Goal: Task Accomplishment & Management: Manage account settings

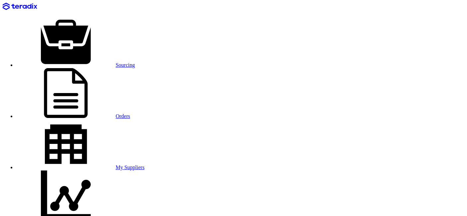
click at [111, 68] on icon at bounding box center [66, 93] width 100 height 50
click at [119, 113] on link "Orders" at bounding box center [73, 116] width 114 height 6
click at [69, 62] on link "Sourcing" at bounding box center [75, 65] width 119 height 6
click at [71, 62] on link "Sourcing" at bounding box center [75, 65] width 119 height 6
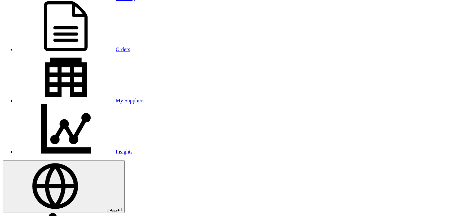
scroll to position [74, 0]
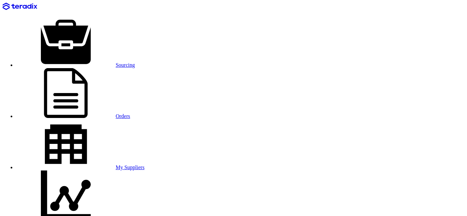
click at [93, 62] on link "Sourcing" at bounding box center [75, 65] width 119 height 6
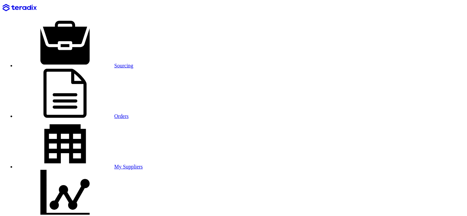
scroll to position [0, 0]
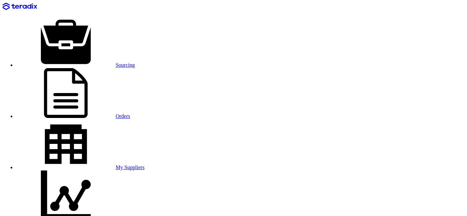
click at [92, 62] on link "Sourcing" at bounding box center [75, 65] width 119 height 6
